Goal: Browse casually: Explore the website without a specific task or goal

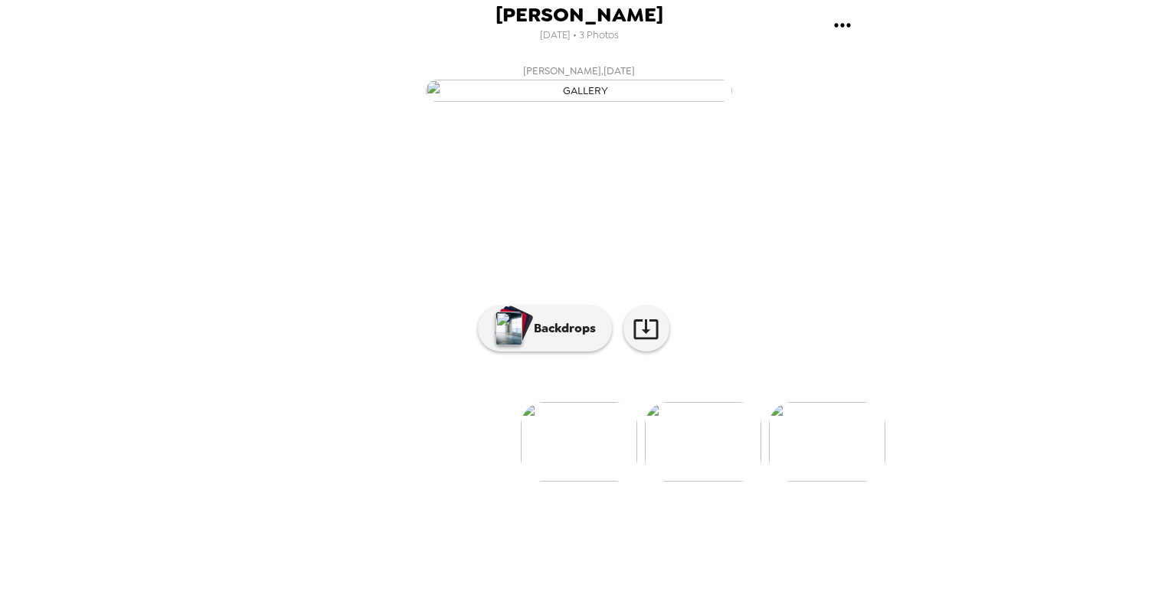
scroll to position [64, 0]
click at [823, 482] on img at bounding box center [827, 442] width 116 height 80
click at [319, 482] on img at bounding box center [333, 442] width 116 height 80
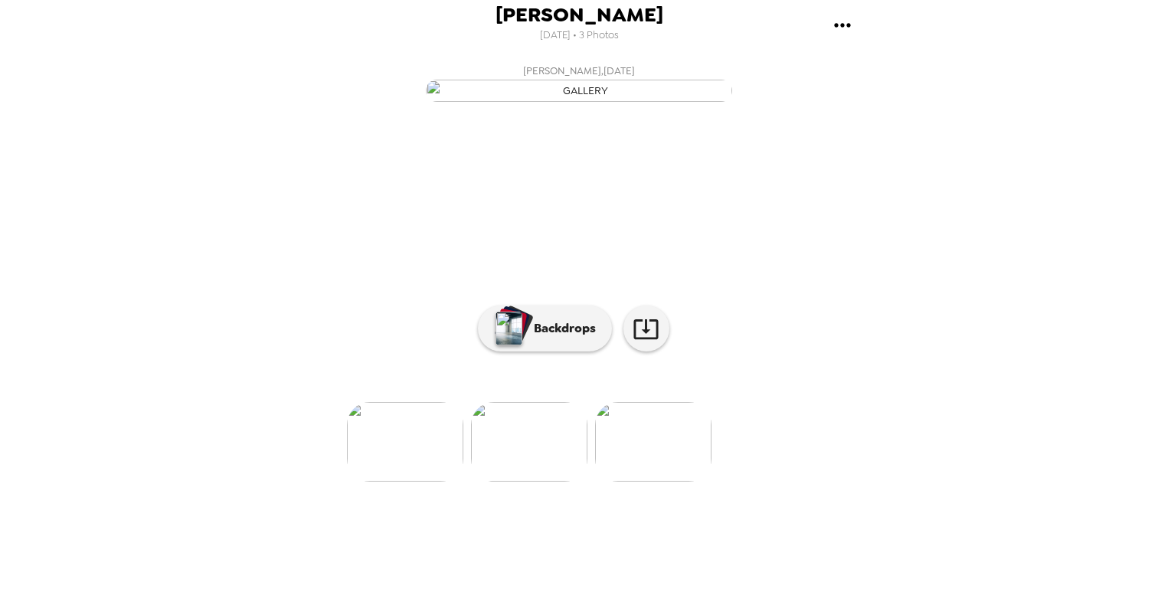
click at [319, 482] on ul at bounding box center [579, 442] width 613 height 80
click at [647, 342] on icon at bounding box center [646, 329] width 27 height 27
click at [829, 482] on img at bounding box center [827, 442] width 116 height 80
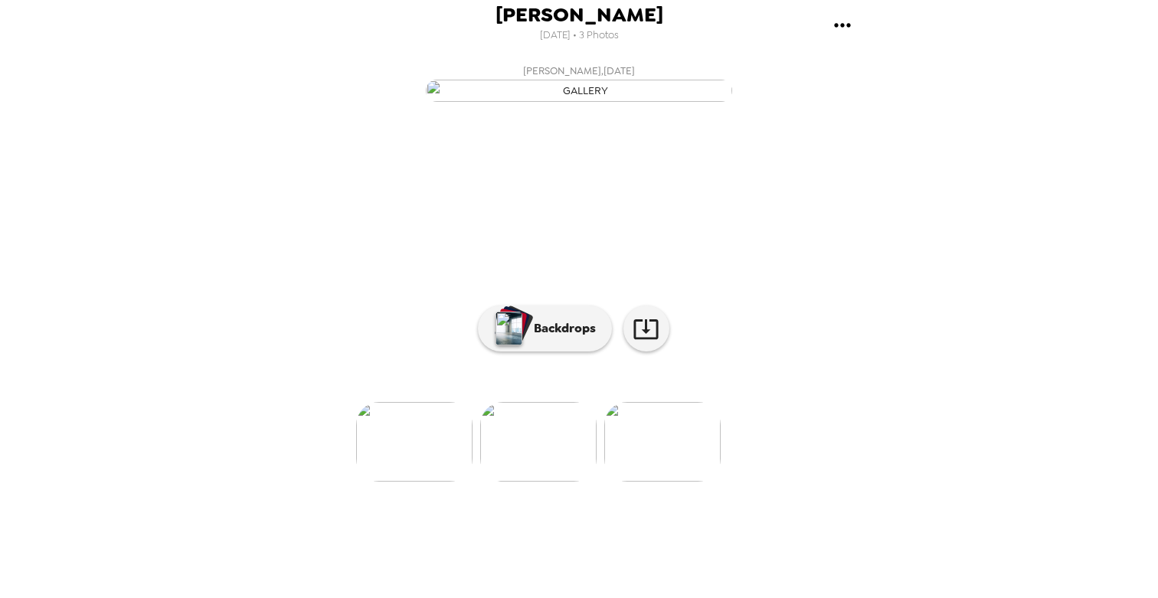
scroll to position [0, 164]
click at [393, 482] on img at bounding box center [415, 442] width 116 height 80
click at [709, 482] on img at bounding box center [703, 442] width 116 height 80
click at [678, 482] on img at bounding box center [704, 442] width 116 height 80
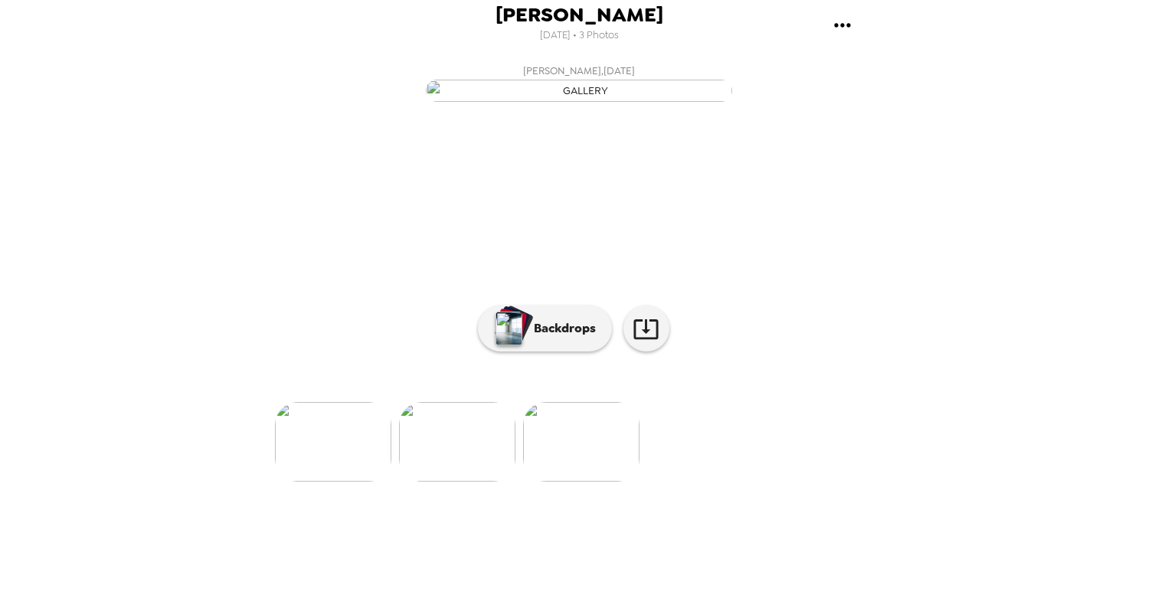
click at [309, 482] on img at bounding box center [333, 442] width 116 height 80
click at [842, 482] on img at bounding box center [827, 442] width 116 height 80
click at [460, 482] on img at bounding box center [457, 442] width 116 height 80
click at [471, 482] on img at bounding box center [456, 442] width 116 height 80
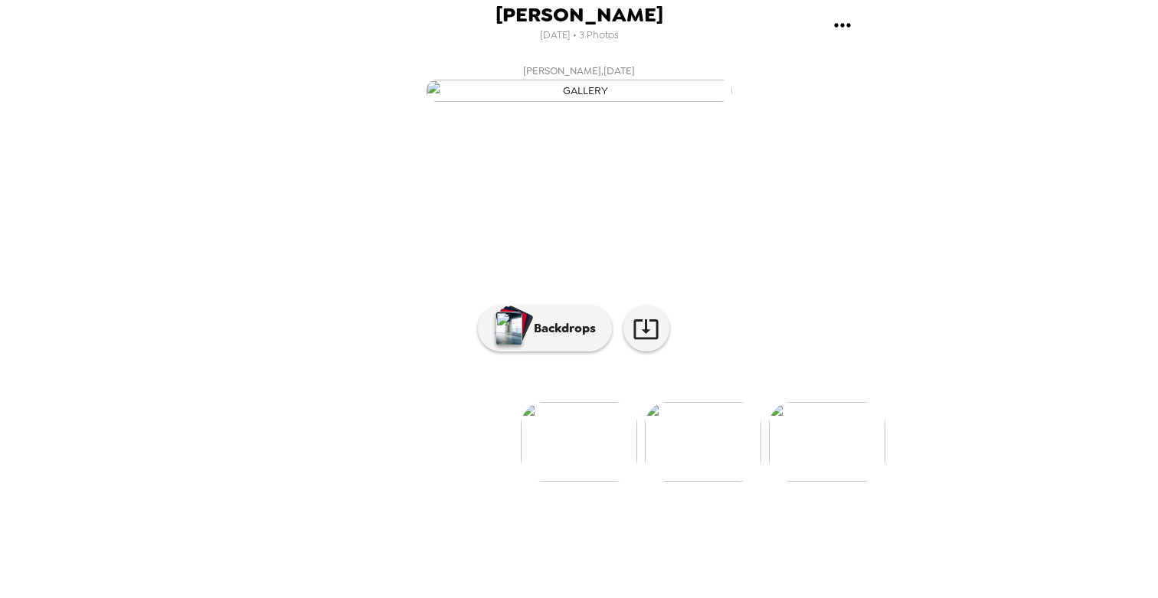
scroll to position [64, 0]
click at [846, 482] on img at bounding box center [827, 442] width 116 height 80
click at [484, 482] on img at bounding box center [457, 442] width 116 height 80
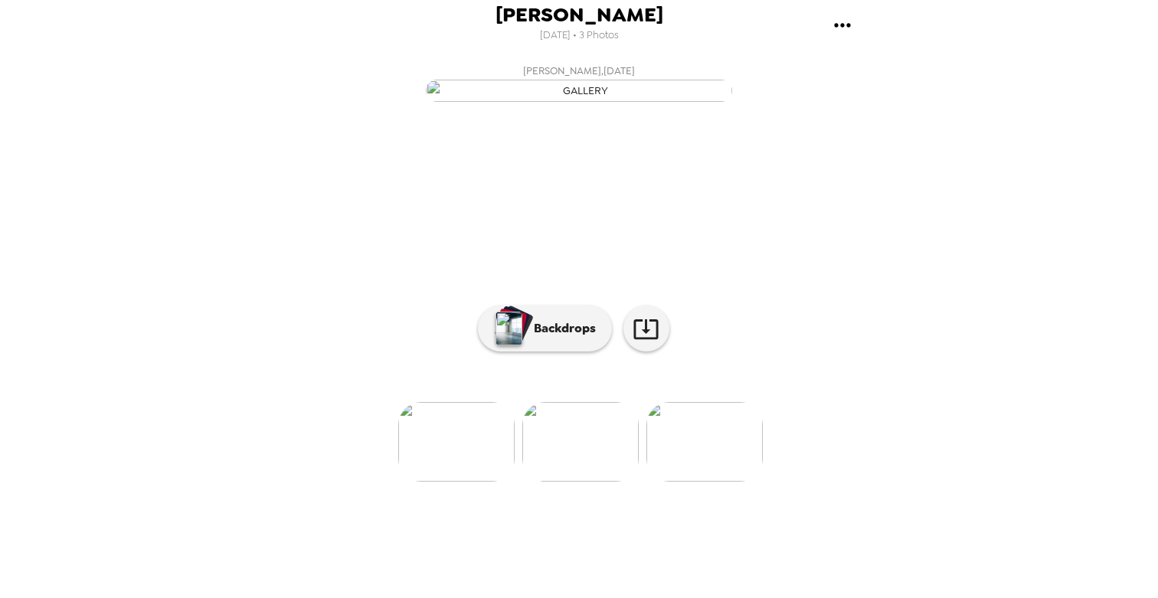
click at [457, 482] on img at bounding box center [456, 442] width 116 height 80
